Goal: Task Accomplishment & Management: Complete application form

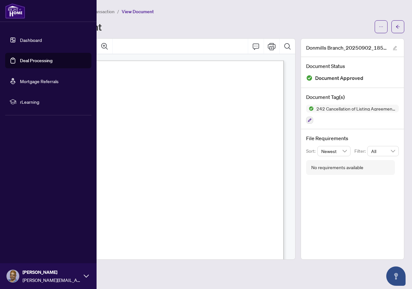
click at [28, 40] on link "Dashboard" at bounding box center [31, 40] width 22 height 6
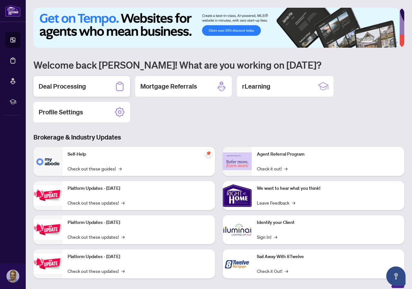
click at [69, 87] on h2 "Deal Processing" at bounding box center [62, 86] width 47 height 9
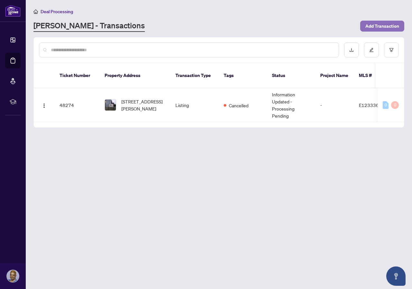
click at [380, 25] on span "Add Transaction" at bounding box center [383, 26] width 34 height 10
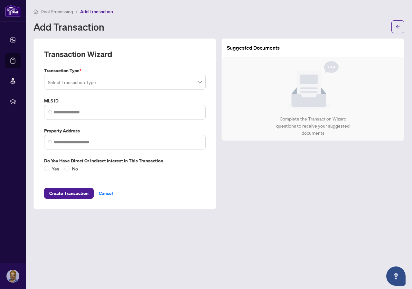
click at [200, 83] on span at bounding box center [125, 82] width 154 height 12
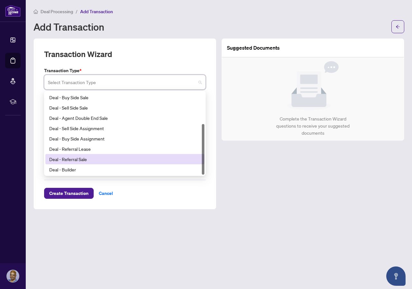
scroll to position [19, 0]
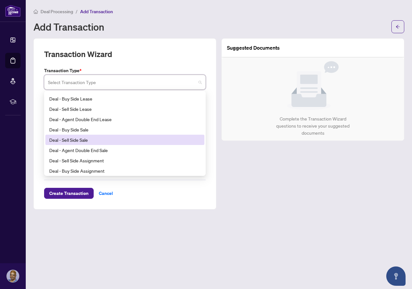
click at [75, 138] on div "Deal - Sell Side Sale" at bounding box center [124, 139] width 151 height 7
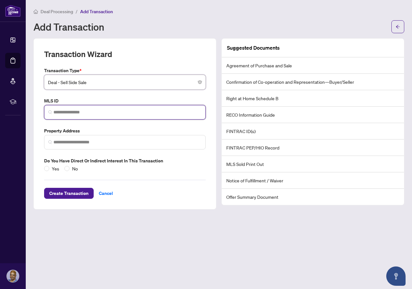
click at [60, 110] on input "search" at bounding box center [127, 112] width 148 height 7
click at [106, 111] on input "search" at bounding box center [127, 112] width 148 height 7
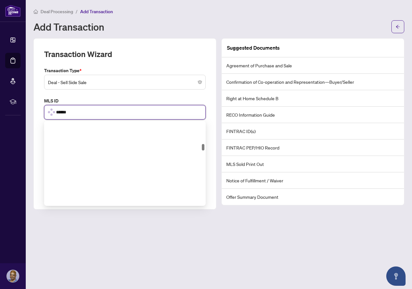
scroll to position [302, 0]
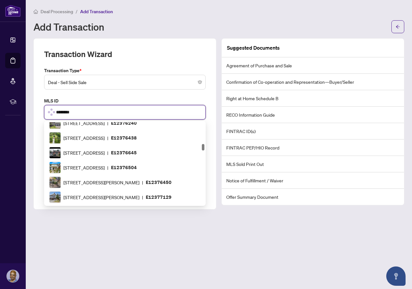
type input "*********"
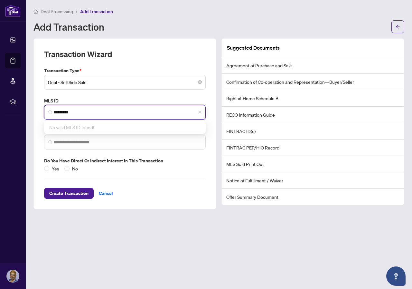
click at [86, 113] on input "*********" at bounding box center [127, 112] width 148 height 7
drag, startPoint x: 91, startPoint y: 111, endPoint x: 33, endPoint y: 110, distance: 58.6
click at [33, 110] on div "Transaction Wizard Transaction Type * Deal - Sell Side Sale 18 19 20 Listing - …" at bounding box center [125, 123] width 188 height 171
click at [190, 81] on span "Deal - Sell Side Sale" at bounding box center [125, 82] width 154 height 12
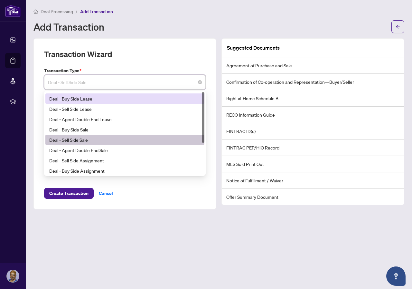
scroll to position [0, 0]
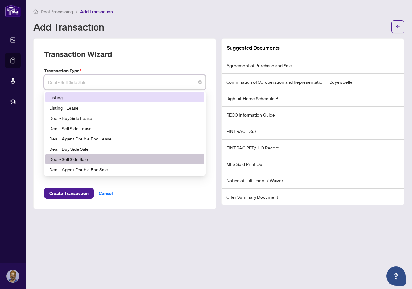
click at [55, 95] on div "Listing" at bounding box center [124, 97] width 151 height 7
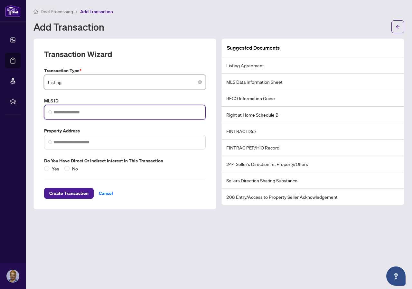
click at [58, 109] on input "search" at bounding box center [127, 112] width 148 height 7
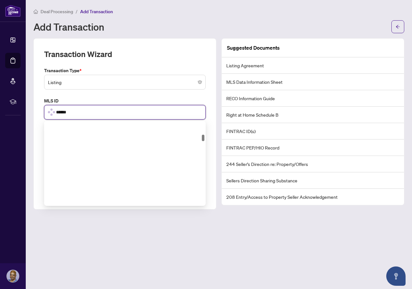
scroll to position [169, 0]
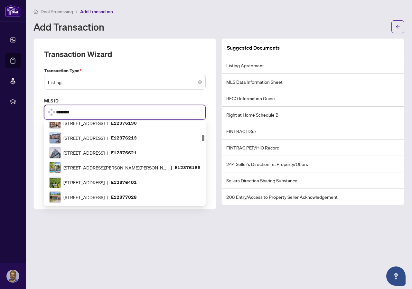
type input "*********"
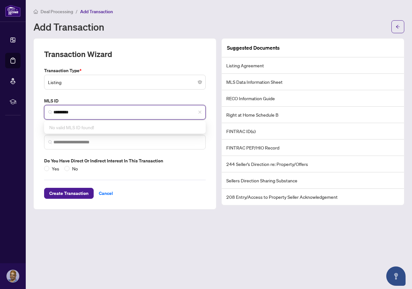
click at [85, 112] on input "*********" at bounding box center [127, 112] width 148 height 7
drag, startPoint x: 85, startPoint y: 112, endPoint x: 43, endPoint y: 112, distance: 42.2
click at [43, 112] on div "MLS ID ********* No valid MLS ID found!" at bounding box center [125, 108] width 167 height 22
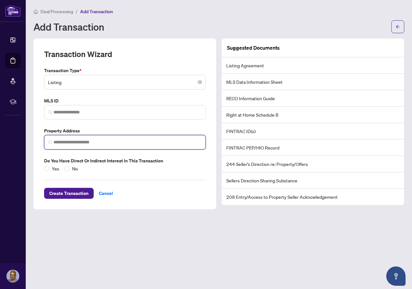
click at [82, 142] on input "search" at bounding box center [127, 142] width 148 height 7
click at [203, 81] on div "Listing" at bounding box center [125, 82] width 162 height 15
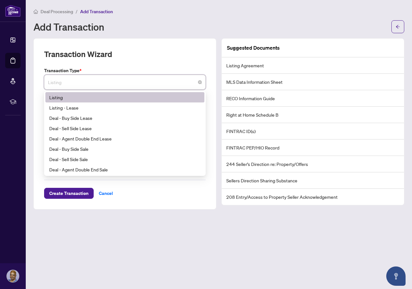
click at [59, 96] on div "Listing" at bounding box center [124, 97] width 151 height 7
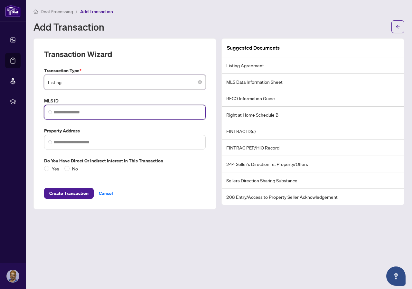
click at [72, 112] on input "search" at bounding box center [127, 112] width 148 height 7
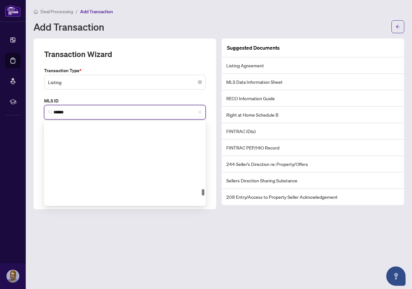
scroll to position [338, 0]
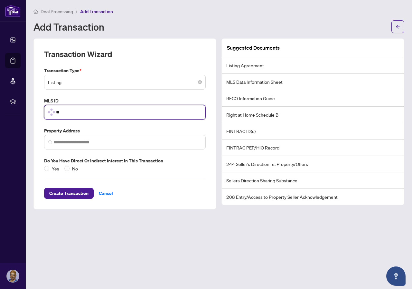
type input "*"
click at [288, 19] on div "Deal Processing / Add Transaction Add Transaction" at bounding box center [218, 20] width 371 height 25
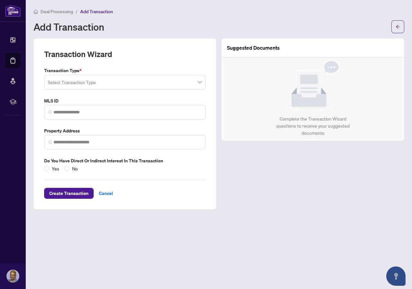
click at [199, 81] on span at bounding box center [125, 82] width 154 height 12
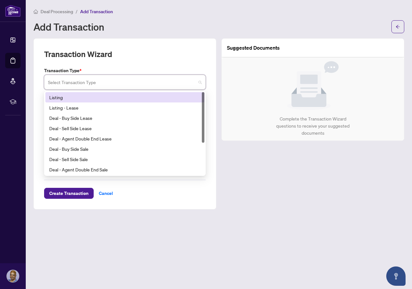
click at [63, 96] on div "Listing" at bounding box center [124, 97] width 151 height 7
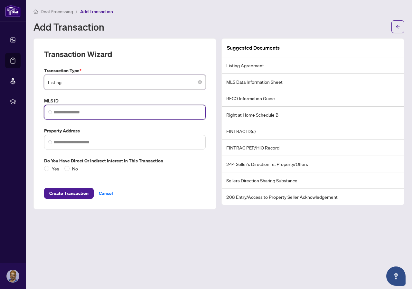
click at [74, 110] on input "search" at bounding box center [127, 112] width 148 height 7
click at [90, 126] on span "No valid MLS ID found!" at bounding box center [71, 127] width 45 height 6
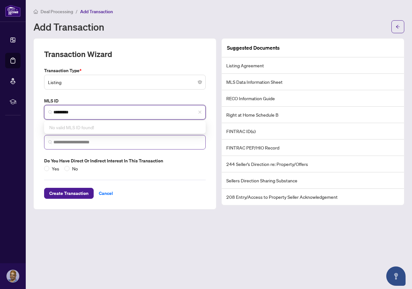
type input "*********"
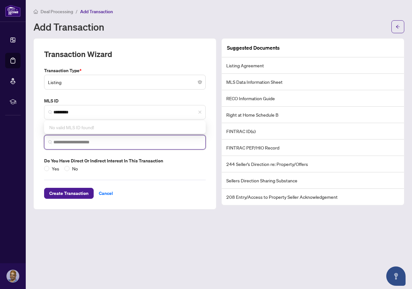
click at [86, 140] on input "search" at bounding box center [127, 142] width 148 height 7
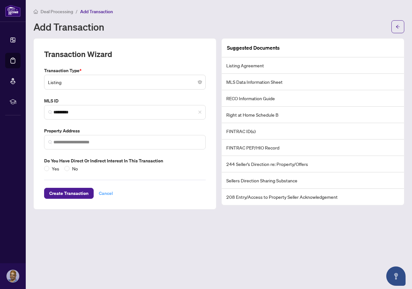
click at [109, 193] on span "Cancel" at bounding box center [106, 193] width 14 height 10
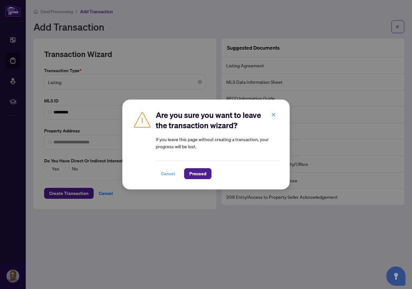
click at [170, 174] on span "Cancel" at bounding box center [168, 173] width 14 height 10
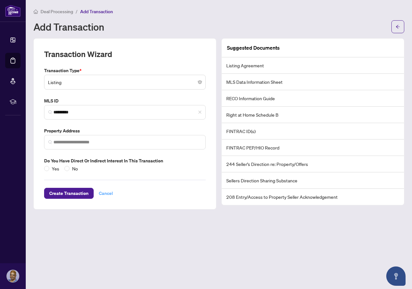
click at [105, 192] on span "Cancel" at bounding box center [106, 193] width 14 height 10
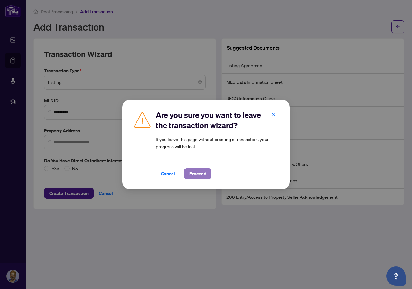
click at [199, 170] on span "Proceed" at bounding box center [197, 173] width 17 height 10
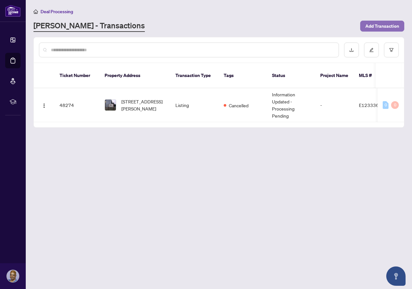
click at [376, 24] on span "Add Transaction" at bounding box center [383, 26] width 34 height 10
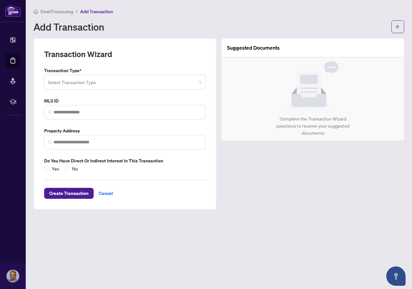
click at [200, 82] on span at bounding box center [125, 82] width 154 height 12
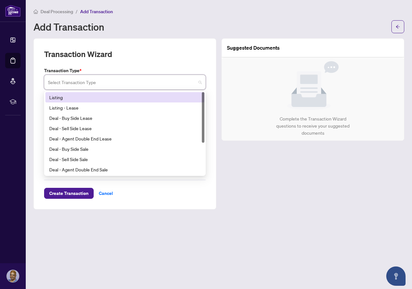
click at [63, 97] on div "Listing" at bounding box center [124, 97] width 151 height 7
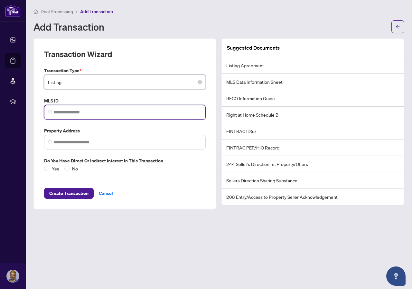
click at [74, 114] on input "search" at bounding box center [127, 112] width 148 height 7
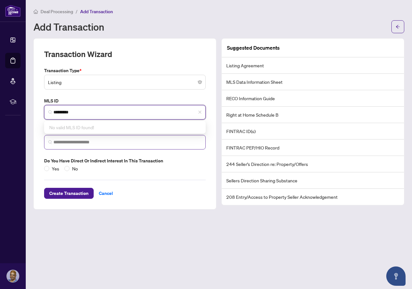
type input "*********"
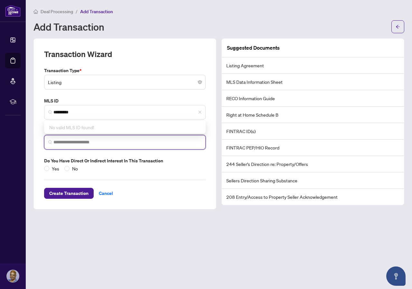
click at [90, 142] on input "search" at bounding box center [127, 142] width 148 height 7
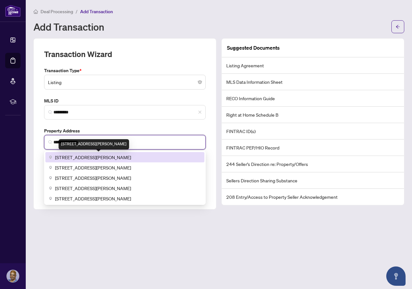
click at [90, 154] on span "[STREET_ADDRESS][PERSON_NAME]" at bounding box center [93, 157] width 76 height 7
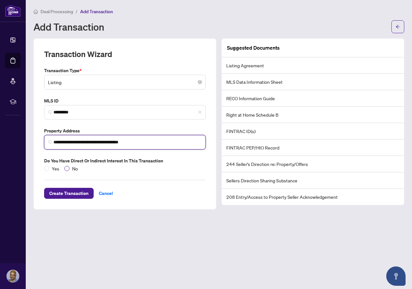
type input "**********"
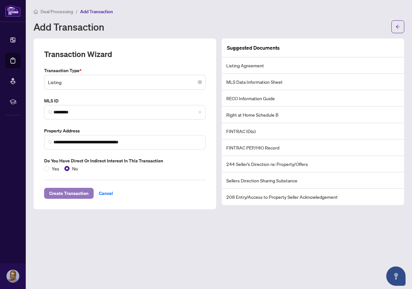
click at [74, 190] on span "Create Transaction" at bounding box center [68, 193] width 39 height 10
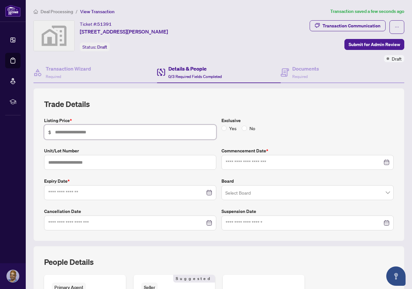
click at [121, 130] on input "text" at bounding box center [133, 131] width 157 height 7
type input "*******"
click at [247, 127] on span "No" at bounding box center [252, 128] width 11 height 7
click at [383, 162] on div at bounding box center [308, 162] width 164 height 7
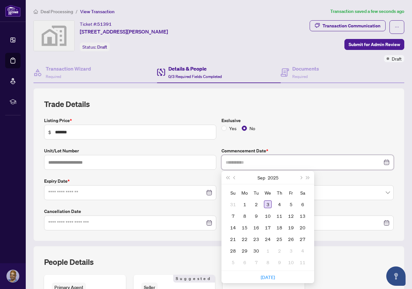
type input "**********"
click at [265, 202] on div "3" at bounding box center [268, 204] width 8 height 8
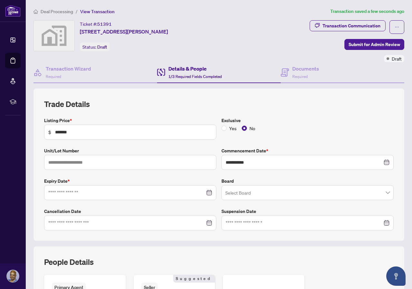
click at [206, 191] on div at bounding box center [130, 192] width 164 height 7
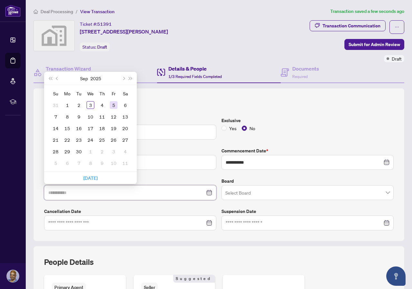
type input "**********"
click at [124, 78] on span "Next month (PageDown)" at bounding box center [123, 78] width 3 height 3
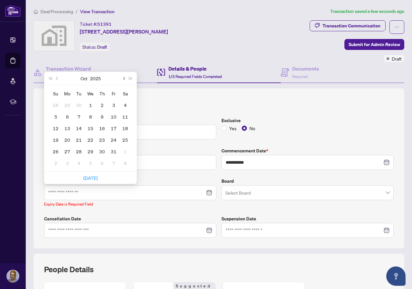
click at [124, 78] on span "Next month (PageDown)" at bounding box center [123, 78] width 3 height 3
type input "**********"
click at [91, 151] on div "31" at bounding box center [91, 151] width 8 height 8
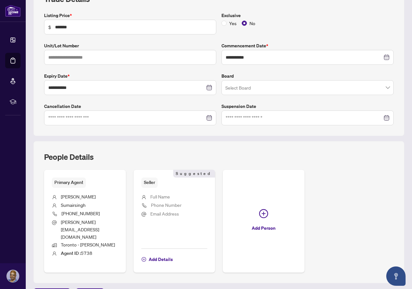
scroll to position [109, 0]
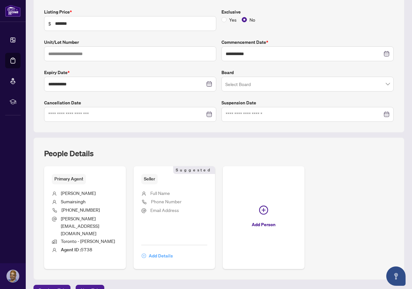
click at [173, 251] on span "Add Details" at bounding box center [161, 256] width 24 height 10
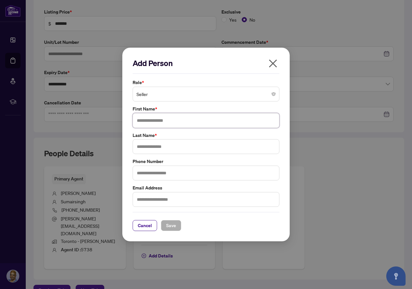
click at [164, 120] on input "text" at bounding box center [206, 120] width 147 height 15
type input "******"
type input "****"
click at [150, 175] on input "text" at bounding box center [206, 173] width 147 height 15
type input "**********"
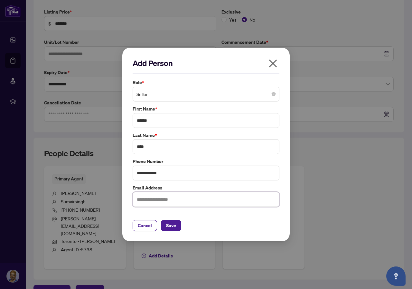
click at [149, 199] on input "text" at bounding box center [206, 199] width 147 height 15
type input "**********"
click at [171, 225] on span "Save" at bounding box center [171, 225] width 10 height 10
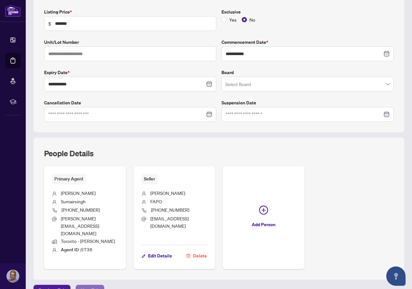
click at [93, 285] on span "Next Tab" at bounding box center [90, 290] width 18 height 10
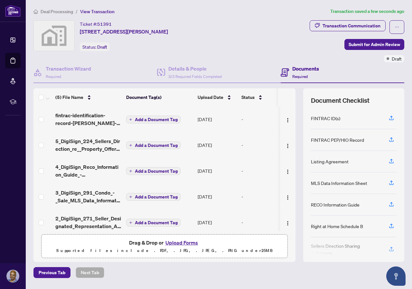
click at [153, 118] on span "Add a Document Tag" at bounding box center [156, 119] width 43 height 5
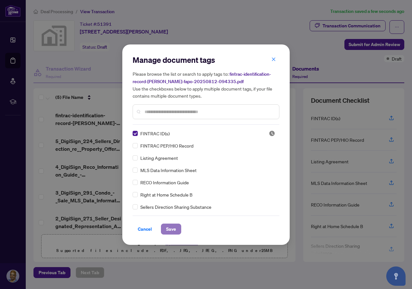
click at [176, 226] on button "Save" at bounding box center [171, 228] width 20 height 11
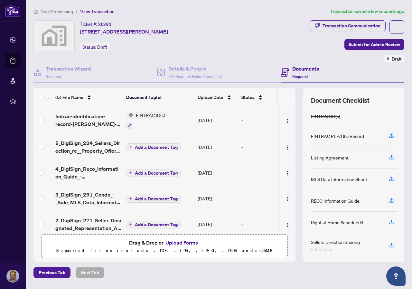
click at [139, 171] on span "Add a Document Tag" at bounding box center [156, 173] width 43 height 5
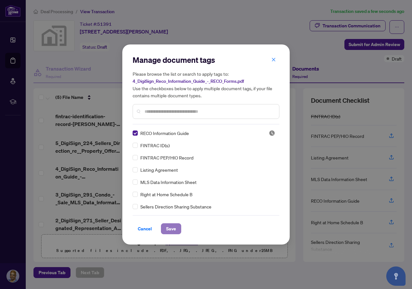
click at [173, 228] on span "Save" at bounding box center [171, 228] width 10 height 10
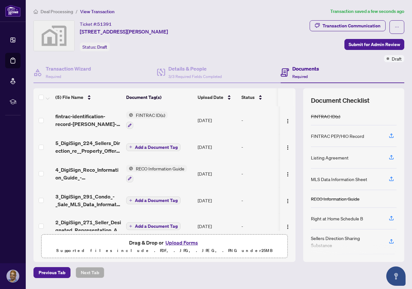
click at [148, 145] on span "Add a Document Tag" at bounding box center [156, 147] width 43 height 5
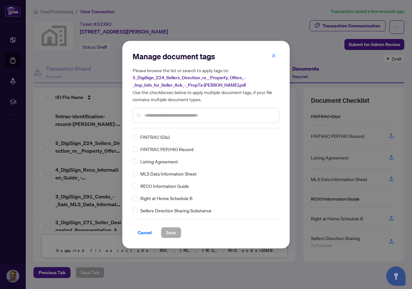
click at [156, 114] on input "text" at bounding box center [209, 115] width 129 height 7
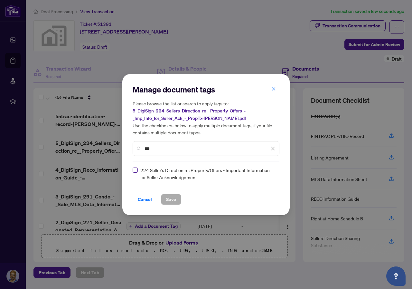
type input "***"
click at [173, 200] on span "Save" at bounding box center [171, 199] width 10 height 10
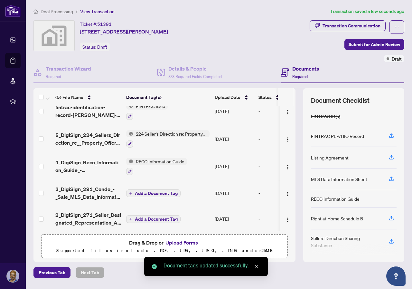
scroll to position [12, 0]
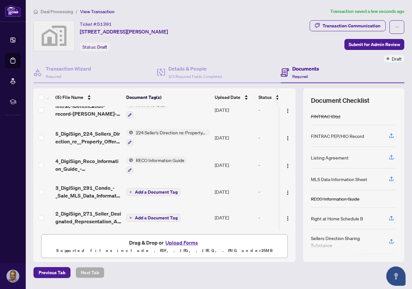
click at [156, 190] on span "Add a Document Tag" at bounding box center [156, 192] width 43 height 5
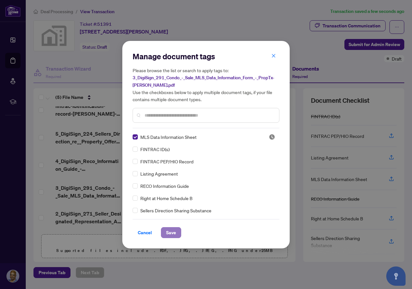
click at [172, 229] on span "Save" at bounding box center [171, 232] width 10 height 10
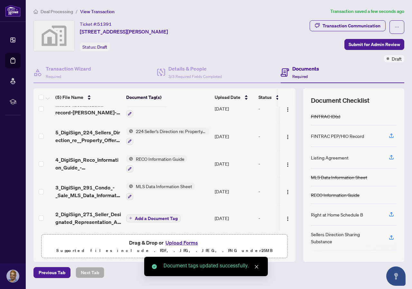
scroll to position [13, 0]
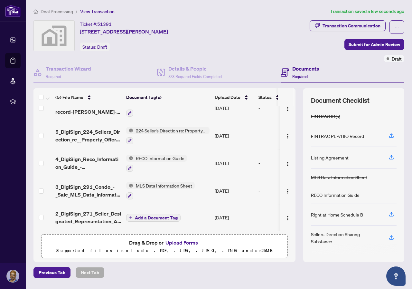
click at [148, 215] on span "Add a Document Tag" at bounding box center [156, 217] width 43 height 5
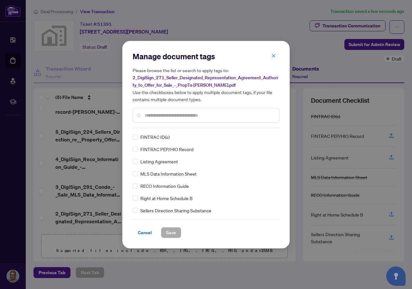
click at [166, 116] on input "text" at bounding box center [209, 115] width 129 height 7
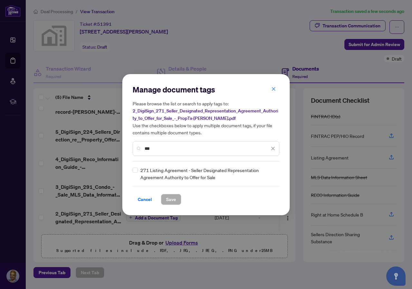
type input "***"
click at [173, 198] on span "Save" at bounding box center [171, 199] width 10 height 10
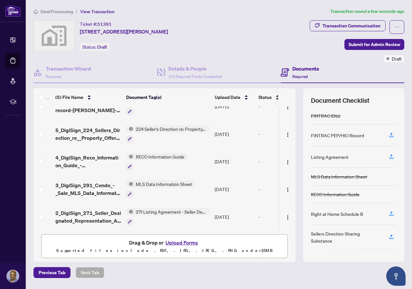
scroll to position [0, 0]
click at [368, 43] on span "Submit for Admin Review" at bounding box center [375, 44] width 52 height 10
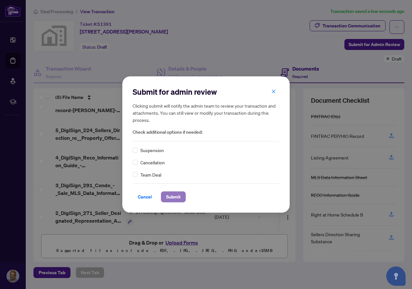
click at [175, 193] on span "Submit" at bounding box center [173, 197] width 14 height 10
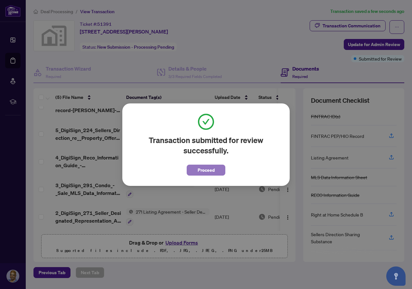
click at [207, 168] on span "Proceed" at bounding box center [206, 170] width 17 height 10
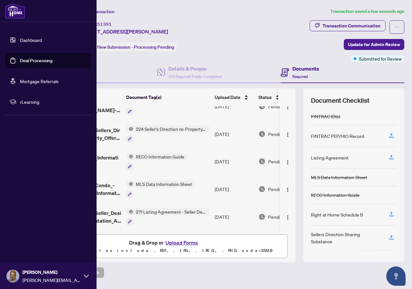
click at [40, 40] on link "Dashboard" at bounding box center [31, 40] width 22 height 6
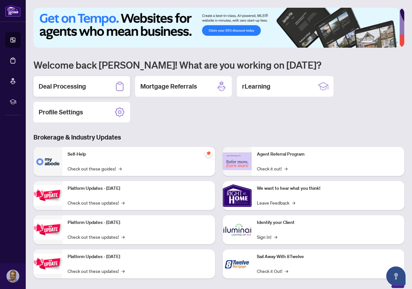
click at [71, 84] on h2 "Deal Processing" at bounding box center [62, 86] width 47 height 9
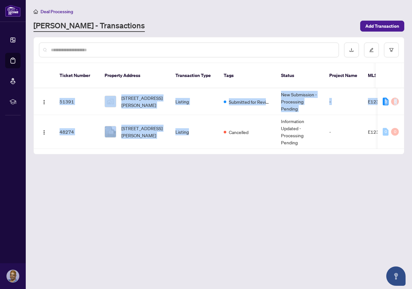
drag, startPoint x: 222, startPoint y: 141, endPoint x: 226, endPoint y: 151, distance: 10.8
click at [227, 151] on main "Deal Processing [PERSON_NAME] - Transactions Add Transaction Ticket Number Prop…" at bounding box center [219, 144] width 386 height 289
click at [209, 210] on main "Deal Processing [PERSON_NAME] - Transactions Add Transaction Ticket Number Prop…" at bounding box center [219, 144] width 386 height 289
click at [303, 204] on main "Deal Processing [PERSON_NAME] - Transactions Add Transaction Ticket Number Prop…" at bounding box center [219, 144] width 386 height 289
click at [212, 228] on main "Deal Processing [PERSON_NAME] - Transactions Add Transaction Ticket Number Prop…" at bounding box center [219, 144] width 386 height 289
